Goal: Task Accomplishment & Management: Use online tool/utility

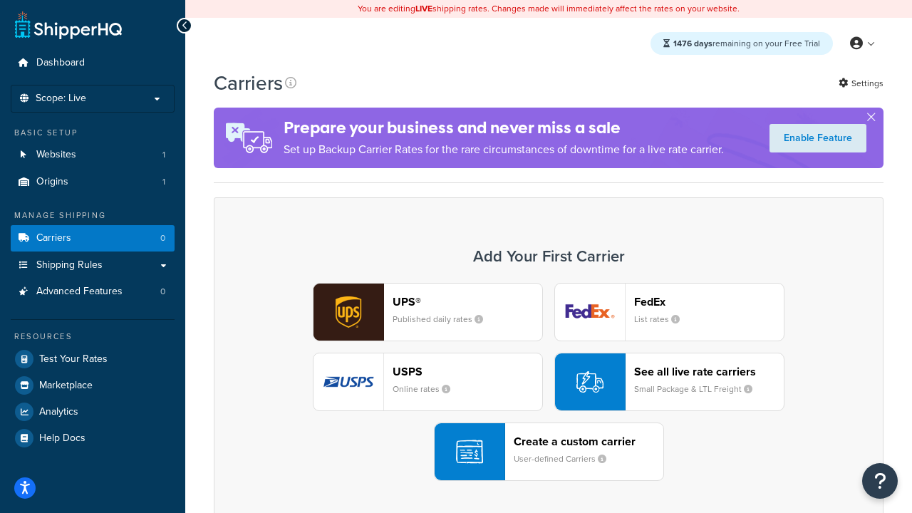
click at [548, 382] on div "UPS® Published daily rates FedEx List rates USPS Online rates See all live rate…" at bounding box center [549, 382] width 640 height 198
click at [709, 301] on header "FedEx" at bounding box center [709, 302] width 150 height 14
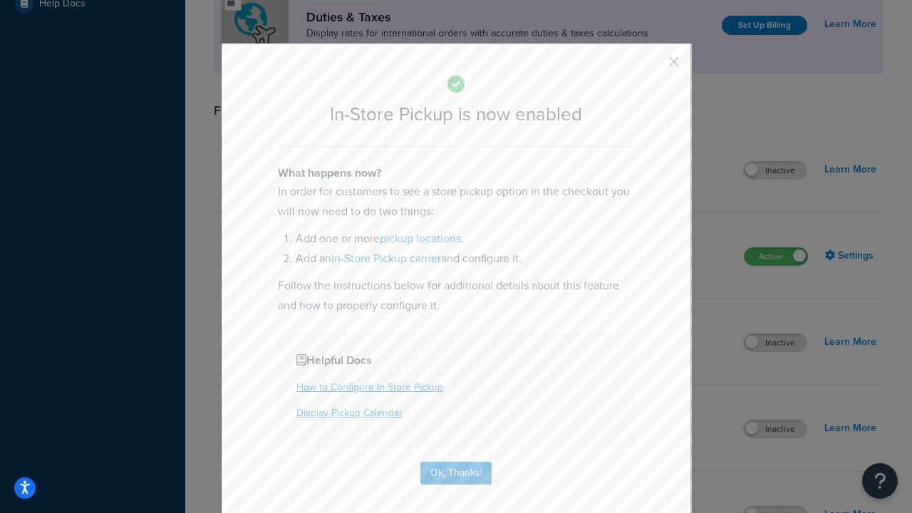
click at [653, 66] on button "button" at bounding box center [653, 67] width 4 height 4
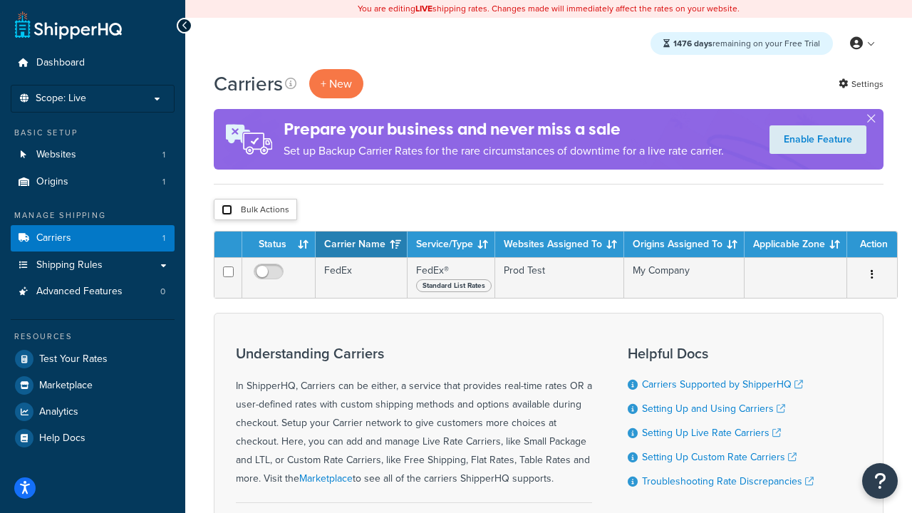
click at [227, 210] on input "checkbox" at bounding box center [227, 209] width 11 height 11
checkbox input "true"
click at [0, 0] on button "Delete" at bounding box center [0, 0] width 0 height 0
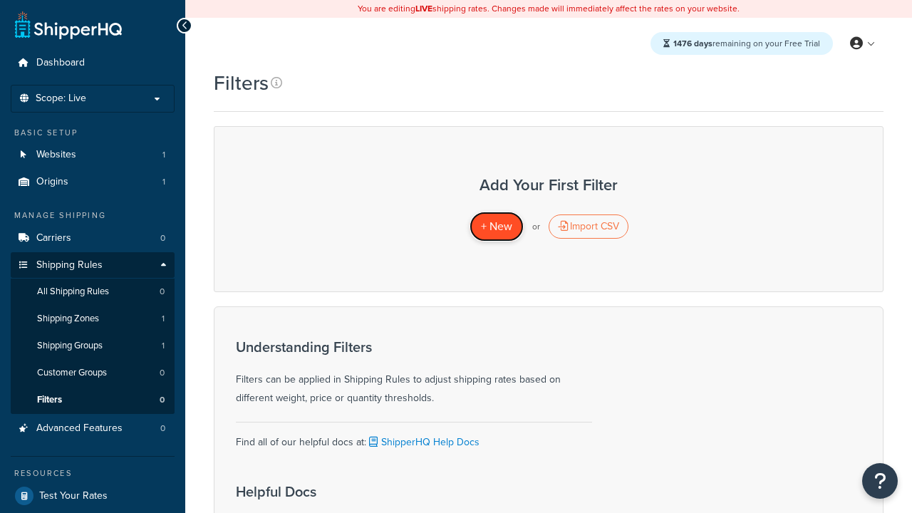
click at [496, 227] on span "+ New" at bounding box center [496, 226] width 31 height 16
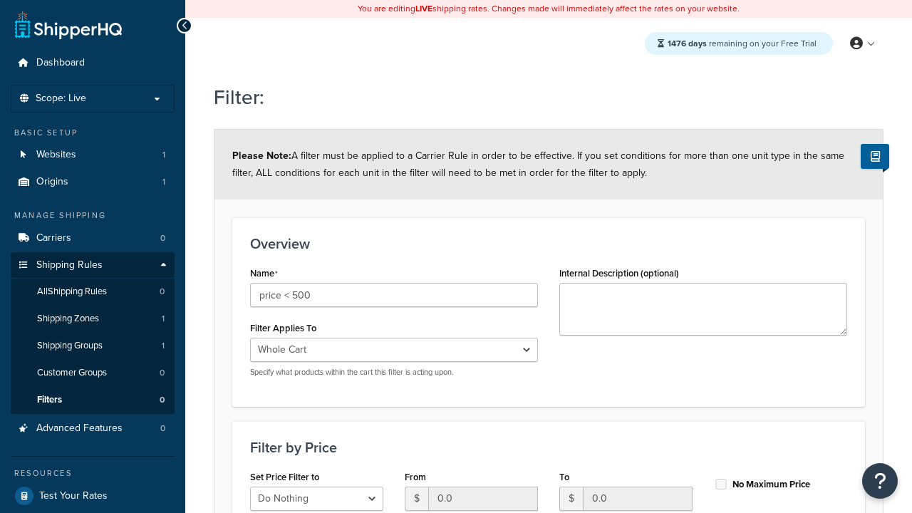
select select "range"
type input "price < 500"
type input "500"
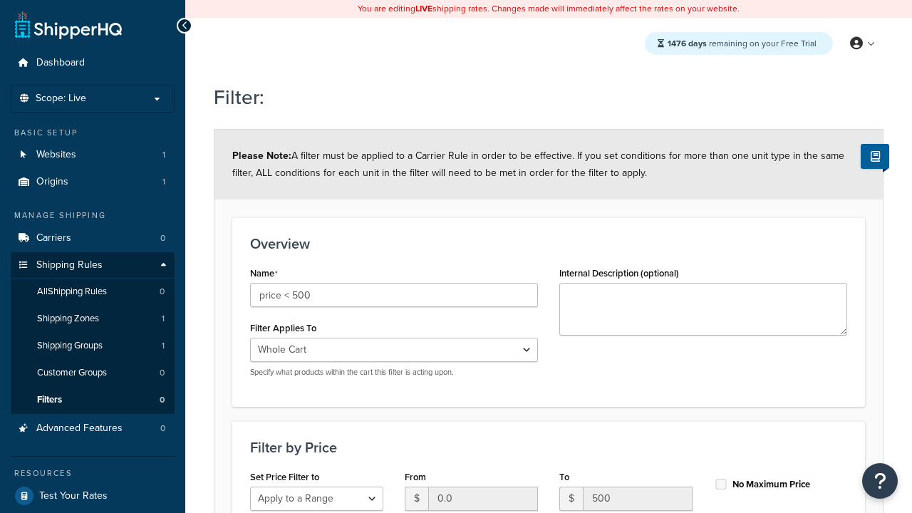
type input "500"
checkbox input "true"
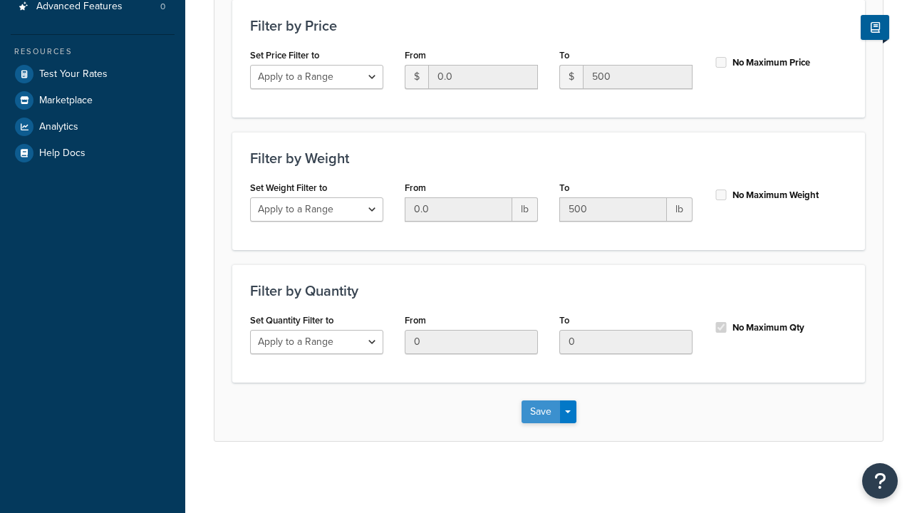
click at [540, 411] on button "Save" at bounding box center [540, 411] width 38 height 23
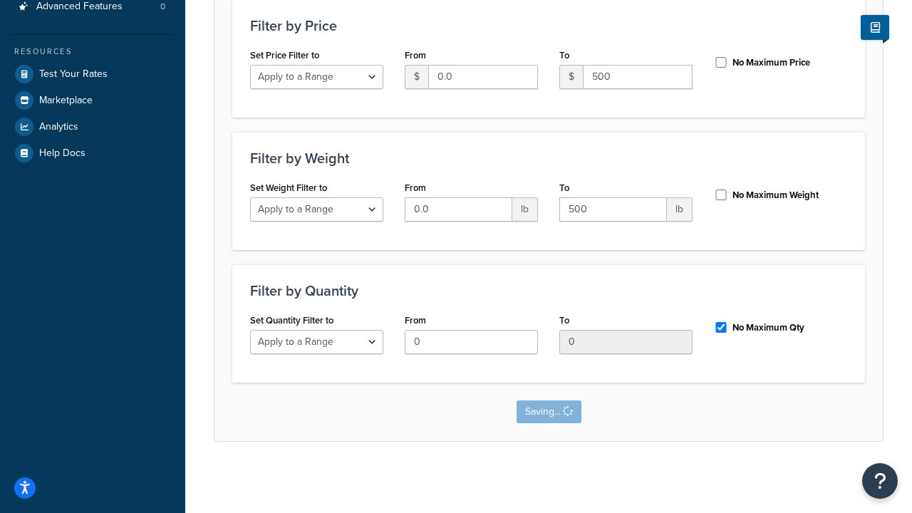
scroll to position [0, 0]
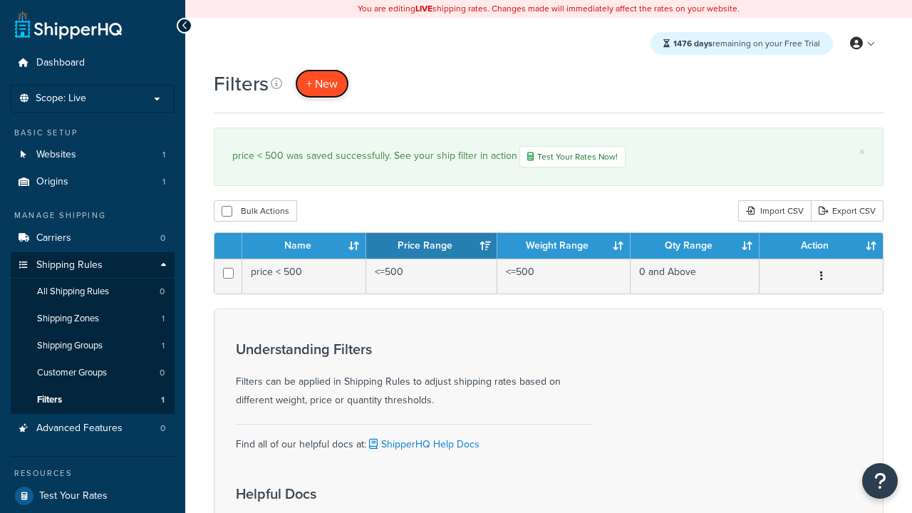
click at [322, 83] on span "+ New" at bounding box center [321, 84] width 31 height 16
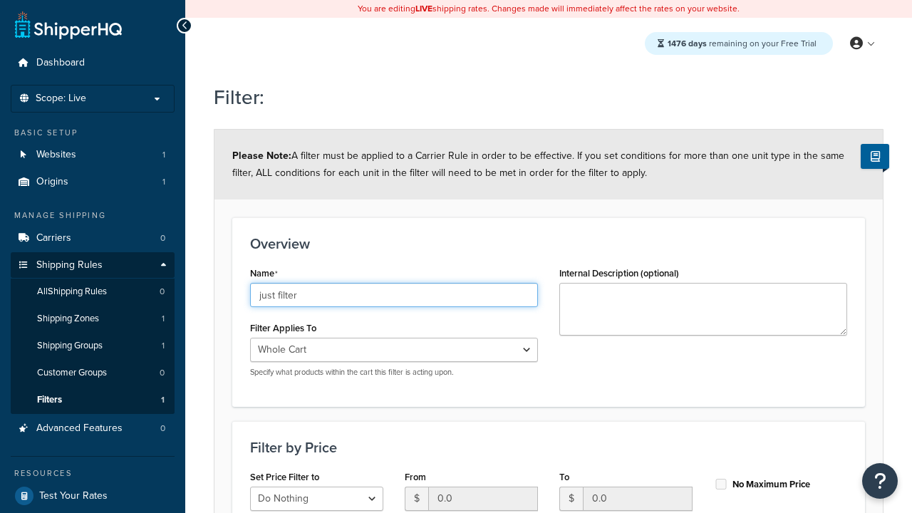
scroll to position [422, 0]
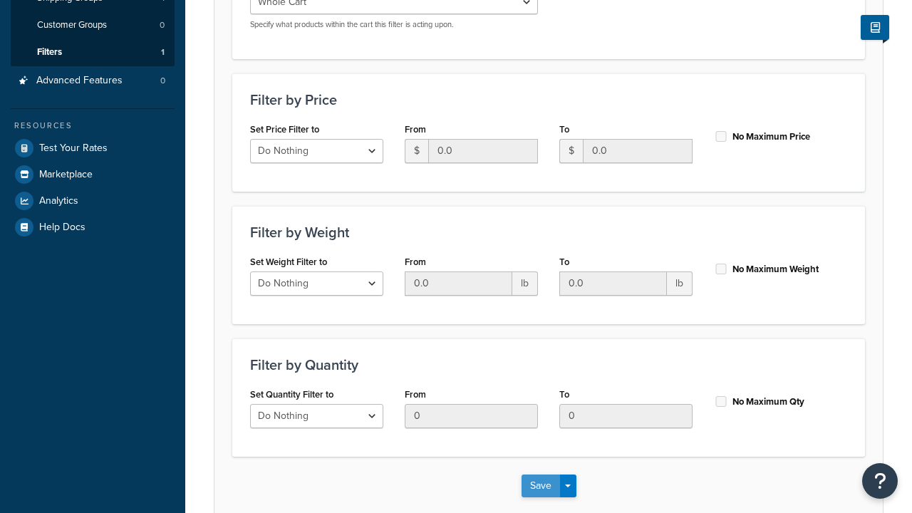
type input "just filter"
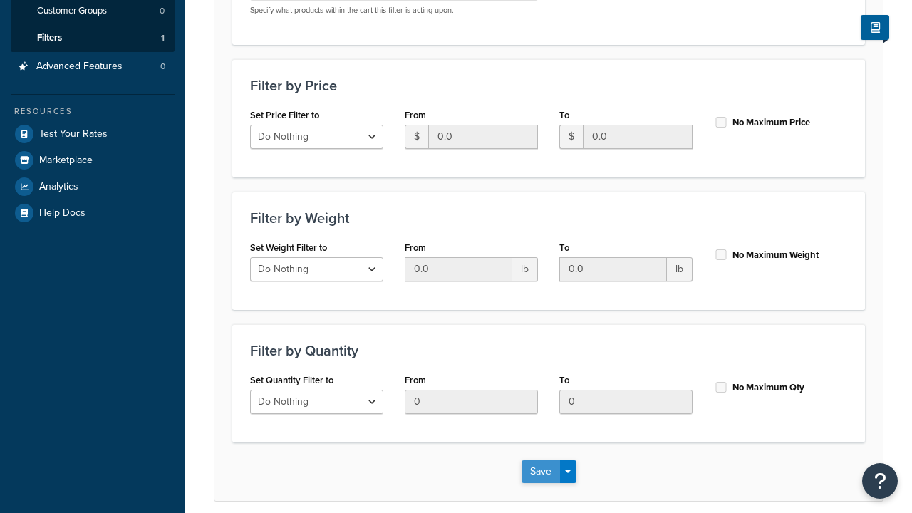
click at [540, 460] on button "Save" at bounding box center [540, 471] width 38 height 23
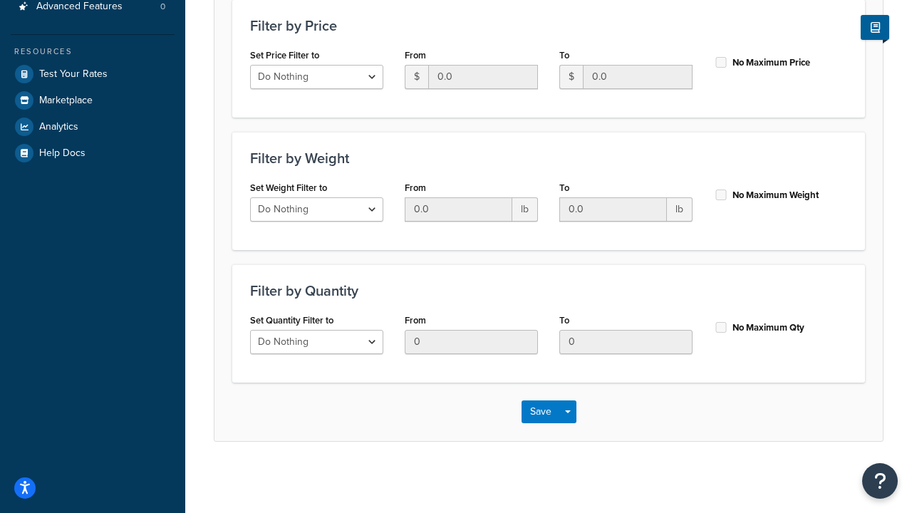
scroll to position [0, 0]
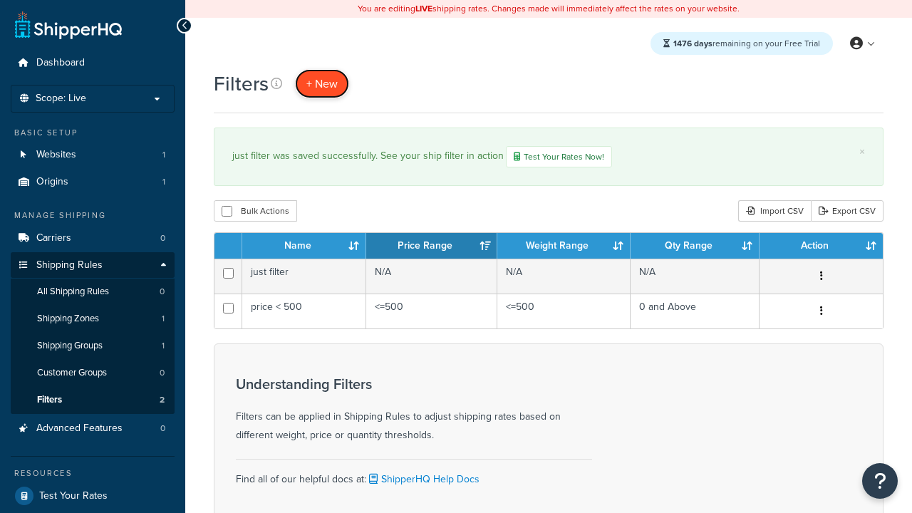
click at [322, 83] on span "+ New" at bounding box center [321, 84] width 31 height 16
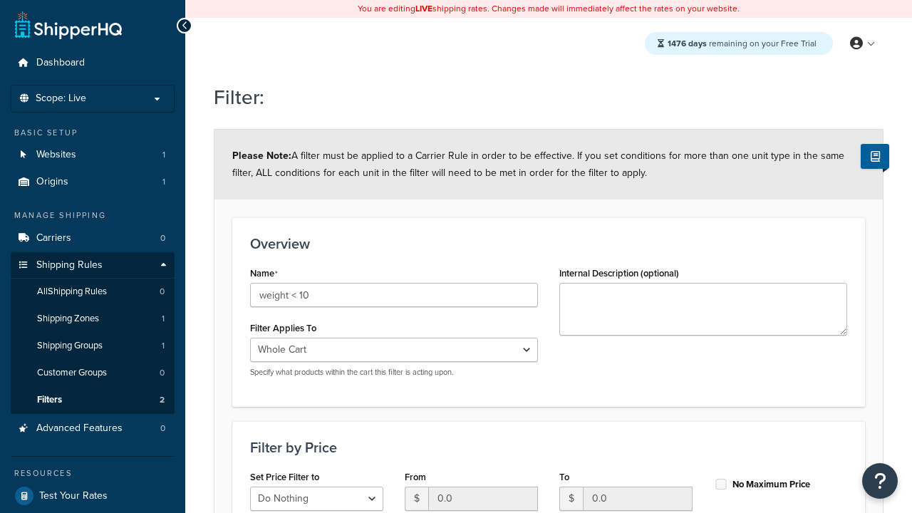
select select "range"
type input "weight < 10"
type input "10"
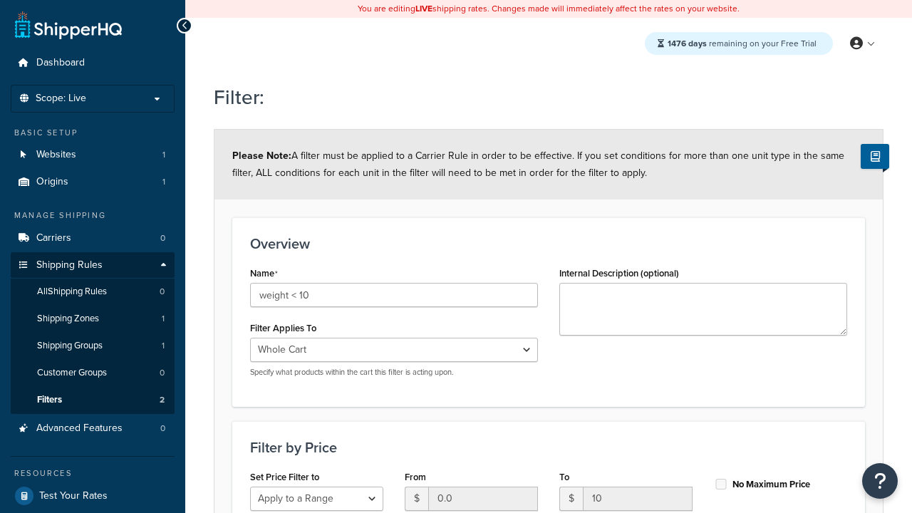
type input "10"
checkbox input "true"
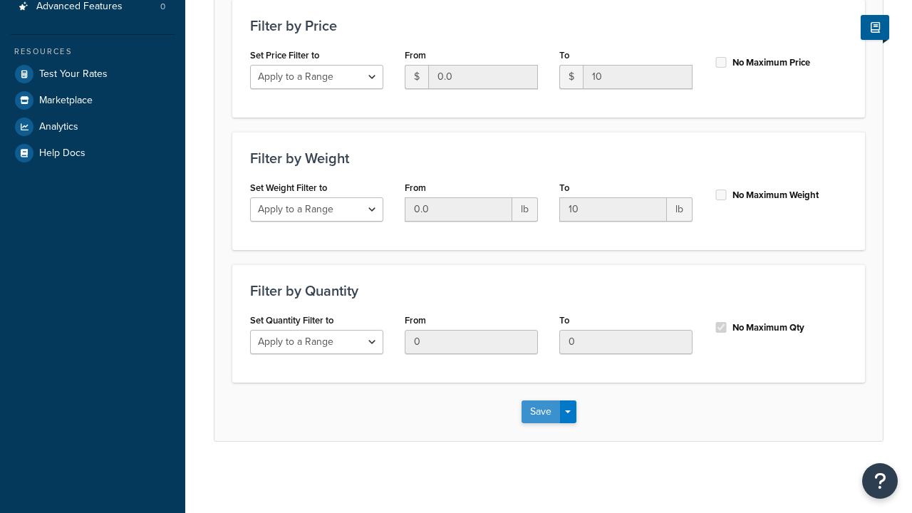
click at [540, 411] on button "Save" at bounding box center [540, 411] width 38 height 23
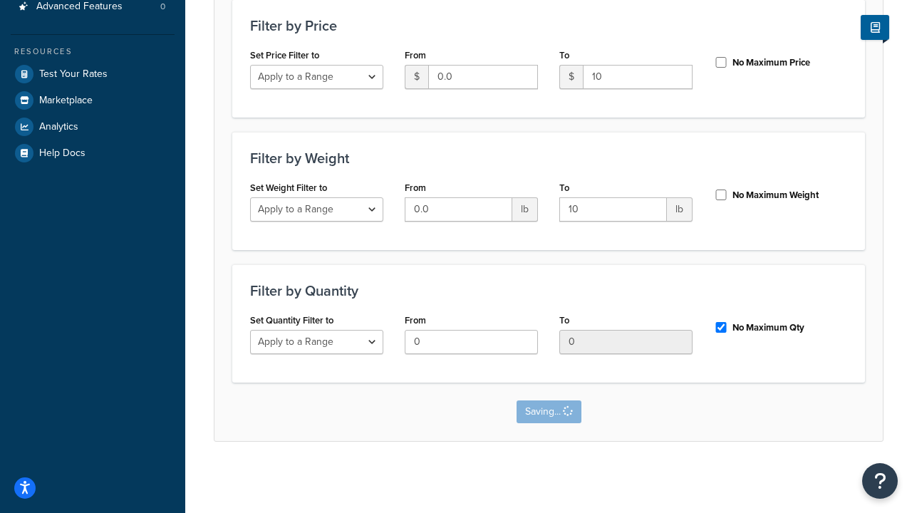
scroll to position [0, 0]
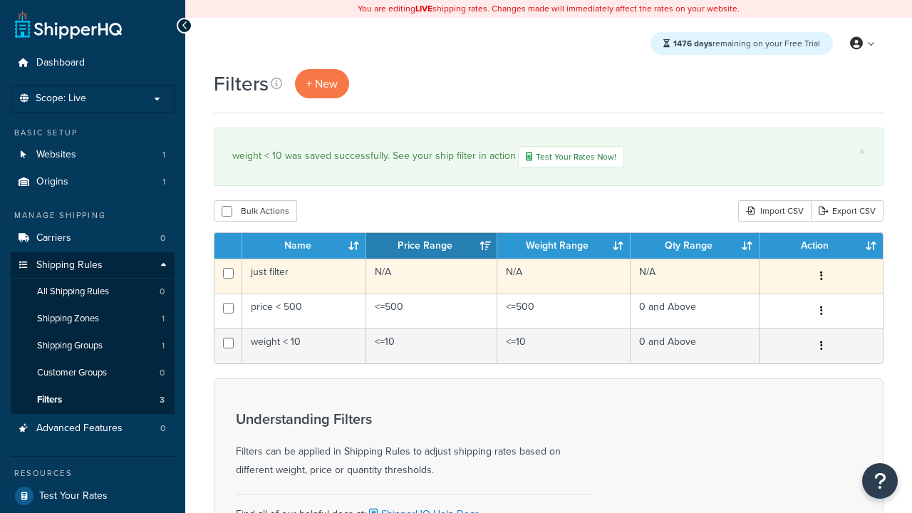
click at [821, 278] on icon "button" at bounding box center [821, 276] width 3 height 10
click at [0, 0] on link "Edit" at bounding box center [0, 0] width 0 height 0
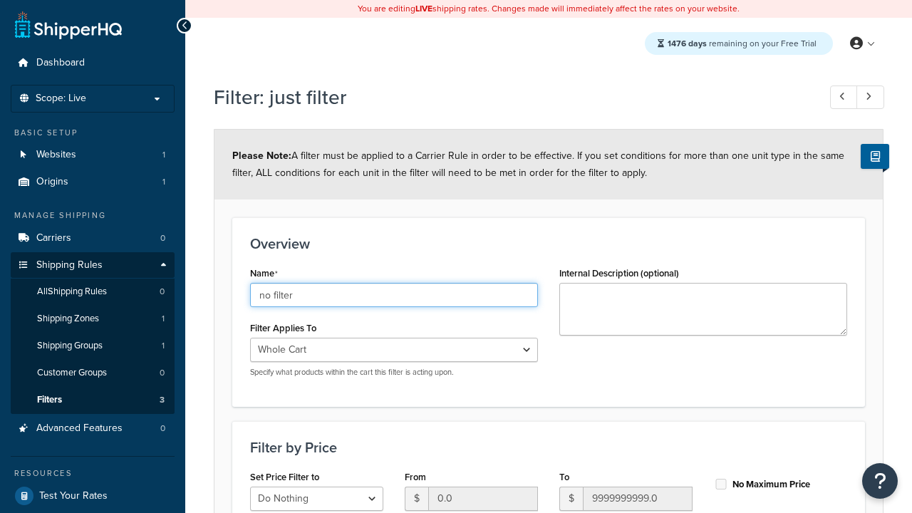
type input "no filter"
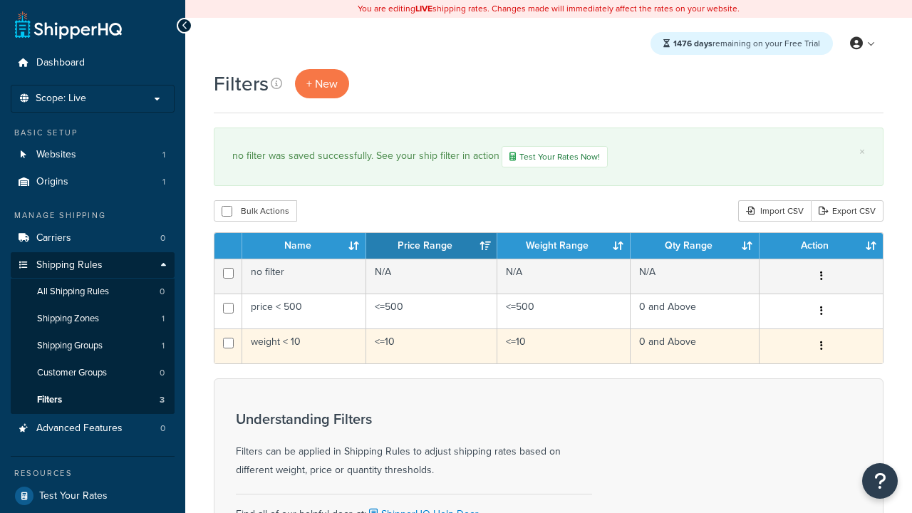
click at [821, 348] on icon "button" at bounding box center [821, 345] width 3 height 10
click at [0, 0] on link "Duplicate" at bounding box center [0, 0] width 0 height 0
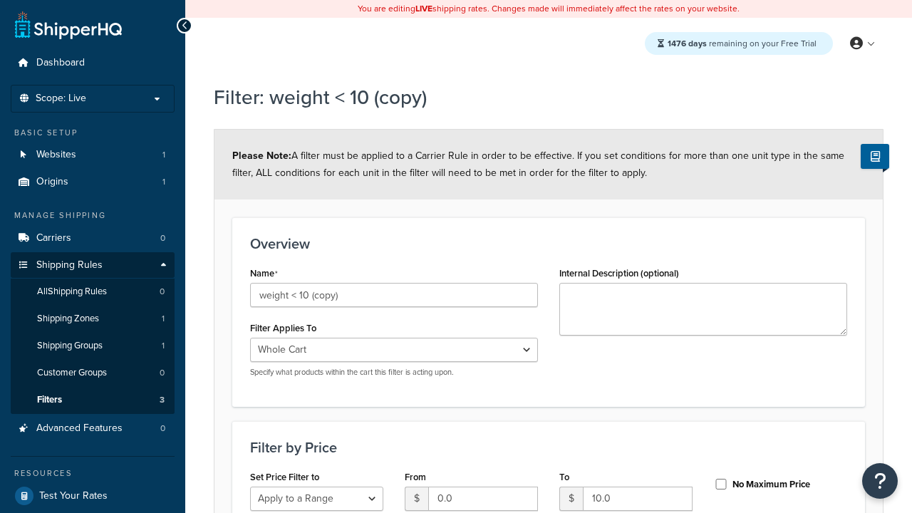
select select "range"
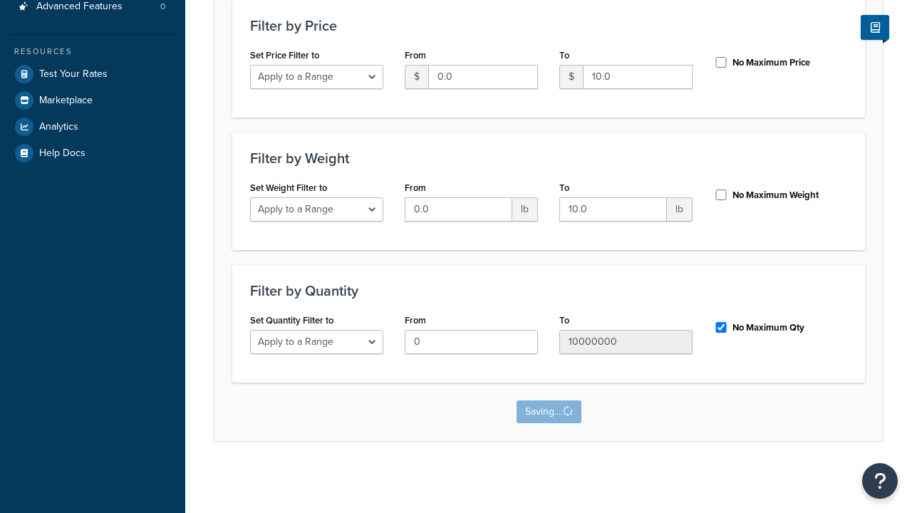
scroll to position [0, 0]
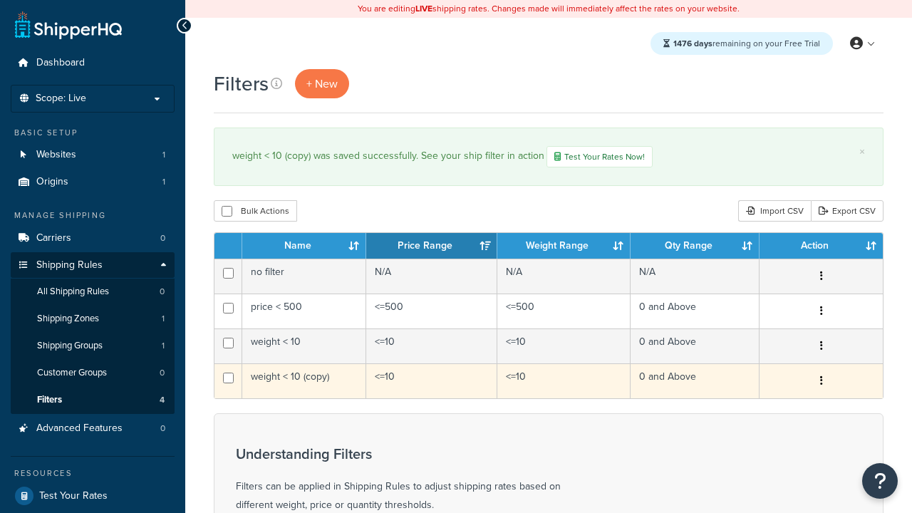
click at [821, 383] on icon "button" at bounding box center [821, 380] width 3 height 10
click at [0, 0] on link "Delete" at bounding box center [0, 0] width 0 height 0
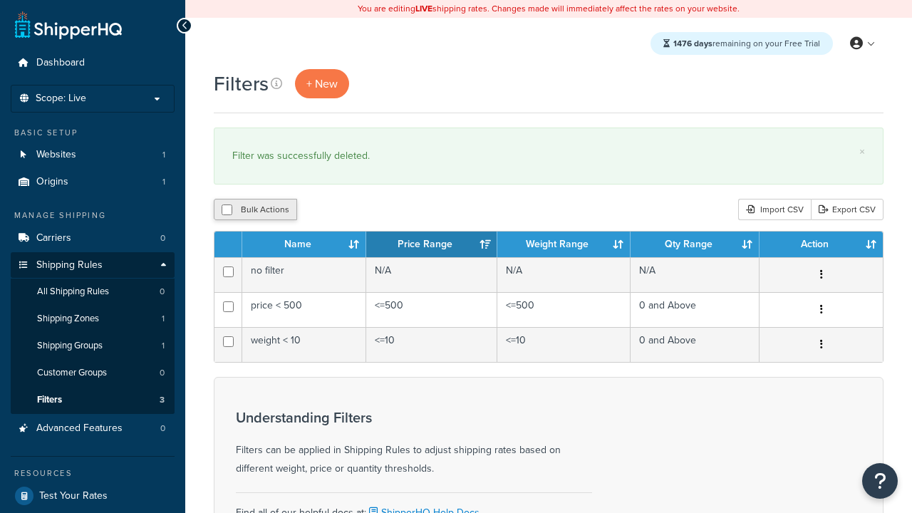
click at [255, 210] on button "Bulk Actions" at bounding box center [255, 209] width 83 height 21
checkbox input "true"
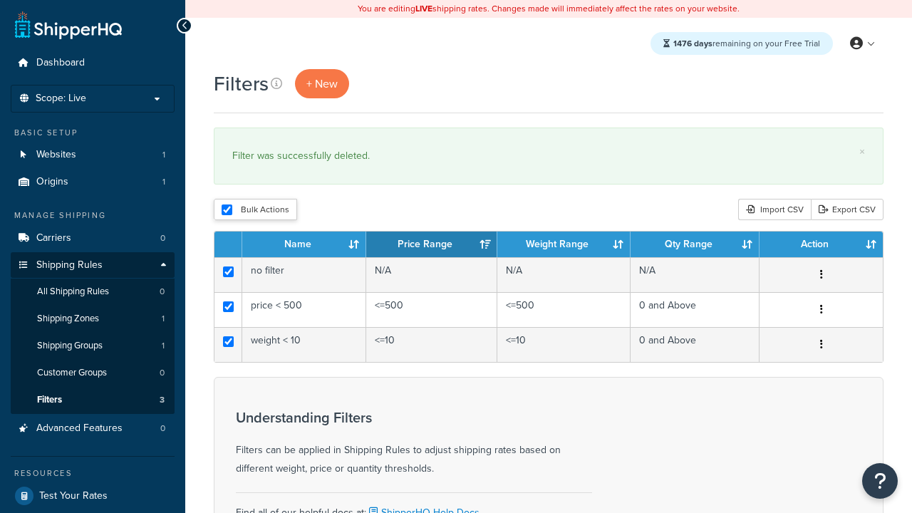
click at [0, 0] on button "Duplicate" at bounding box center [0, 0] width 0 height 0
